Goal: Navigation & Orientation: Find specific page/section

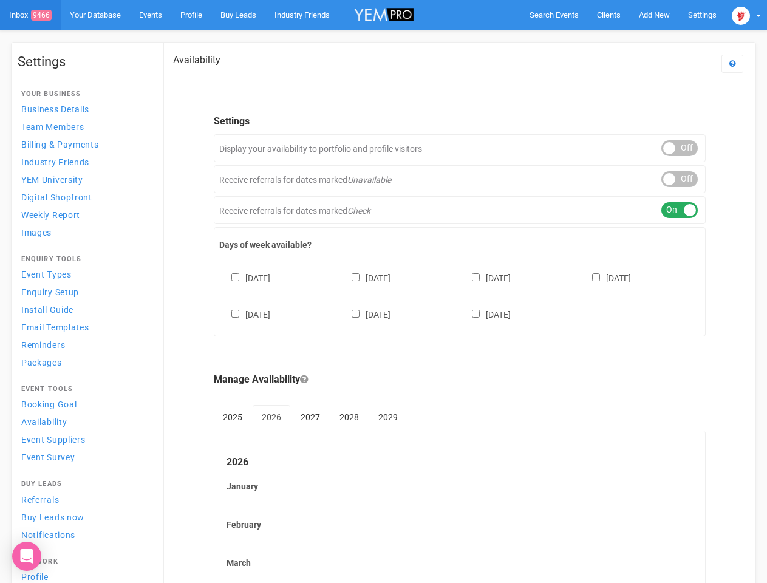
click at [383, 292] on div "[DATE] [DATE] [DATE] [DATE] [DATE] [DATE] [DATE]" at bounding box center [459, 290] width 481 height 73
click at [554, 15] on span "Search Events" at bounding box center [554, 14] width 49 height 9
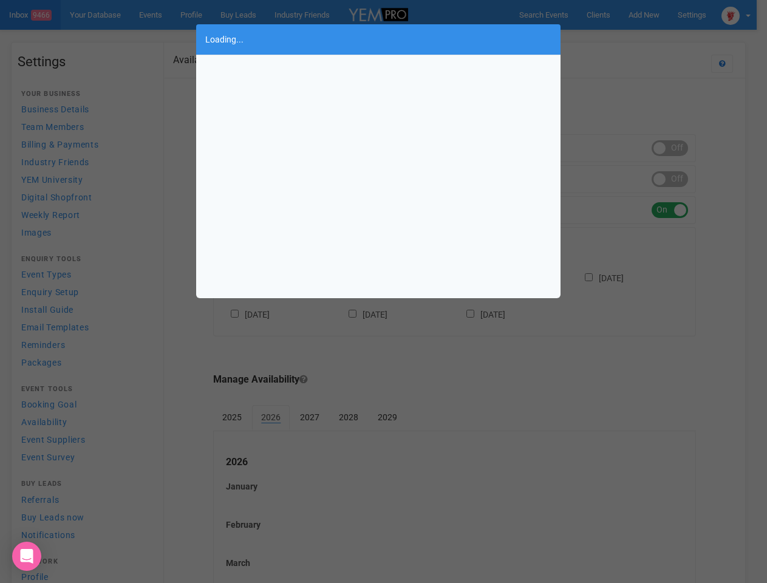
click at [626, 39] on div "Loading..." at bounding box center [383, 291] width 767 height 583
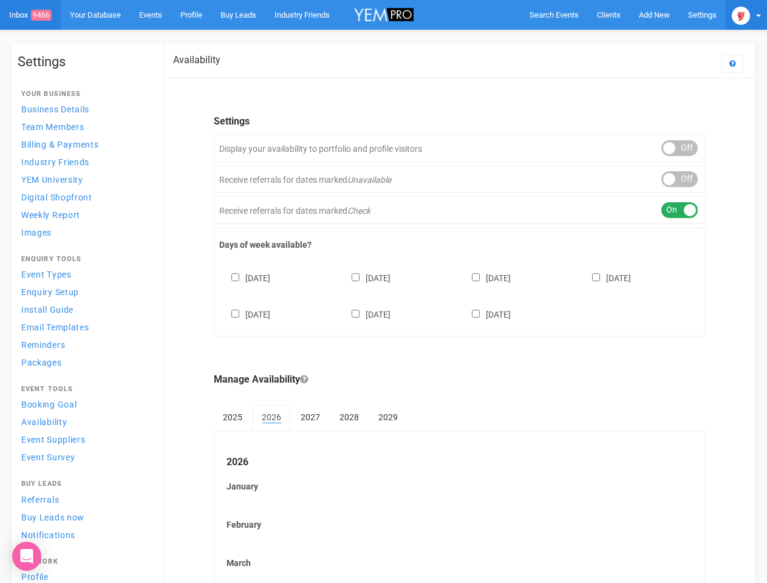
click at [746, 15] on img at bounding box center [741, 16] width 18 height 18
click at [680, 148] on ul "[GEOGRAPHIC_DATA] [GEOGRAPHIC_DATA] [GEOGRAPHIC_DATA] [GEOGRAPHIC_DATA]. [EMAIL…" at bounding box center [687, 130] width 152 height 212
click at [680, 180] on li "Back to YEM Hi" at bounding box center [687, 192] width 152 height 24
click at [680, 210] on div "ON OFF" at bounding box center [679, 210] width 36 height 16
click at [460, 295] on div "[DATE] [DATE] [DATE] [DATE] [DATE] [DATE] [DATE]" at bounding box center [459, 290] width 481 height 73
